Goal: Transaction & Acquisition: Download file/media

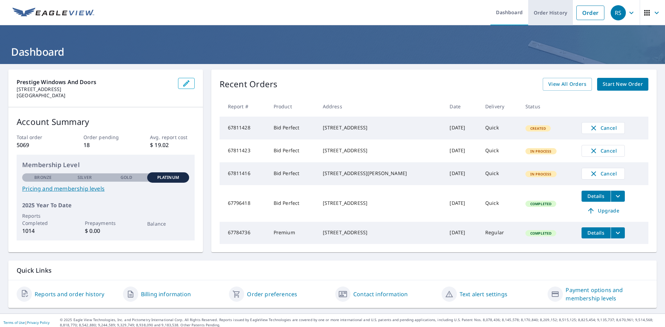
click at [542, 8] on link "Order History" at bounding box center [550, 12] width 45 height 25
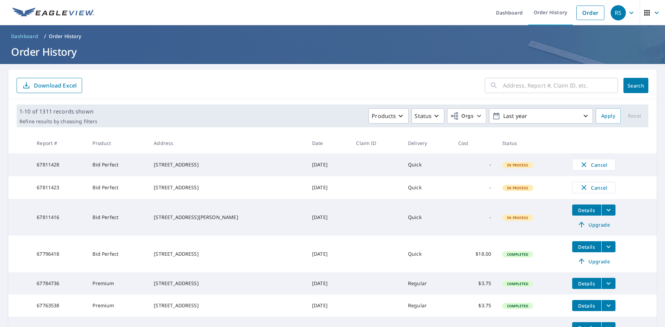
click at [525, 81] on input "text" at bounding box center [560, 85] width 115 height 19
type input "6250"
click button "Search" at bounding box center [636, 85] width 25 height 15
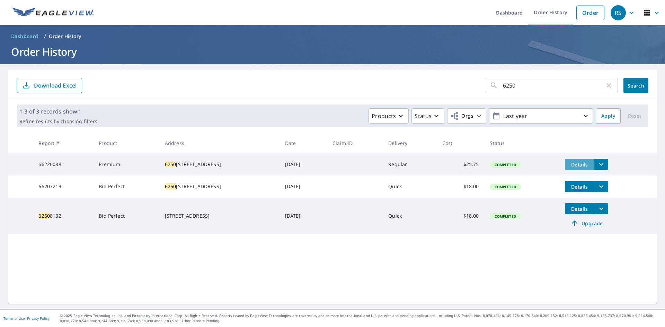
click at [569, 164] on span "Details" at bounding box center [579, 164] width 21 height 7
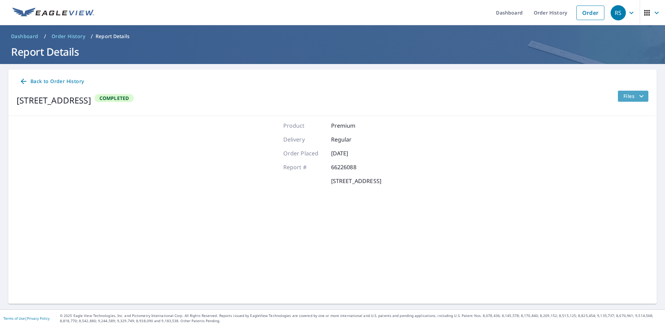
click at [626, 96] on span "Files" at bounding box center [635, 96] width 22 height 8
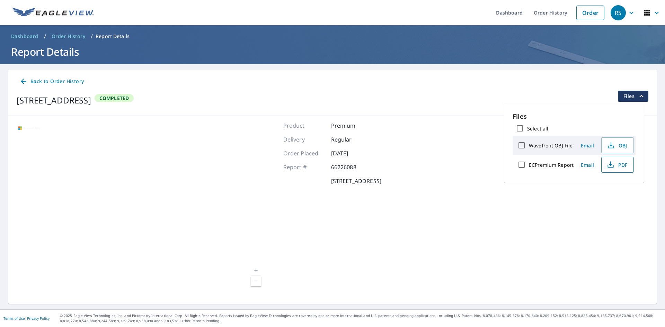
click at [622, 163] on span "PDF" at bounding box center [617, 165] width 22 height 8
